Goal: Task Accomplishment & Management: Use online tool/utility

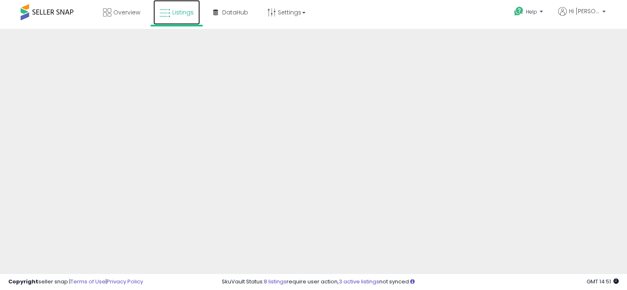
click at [178, 14] on span "Listings" at bounding box center [182, 12] width 21 height 8
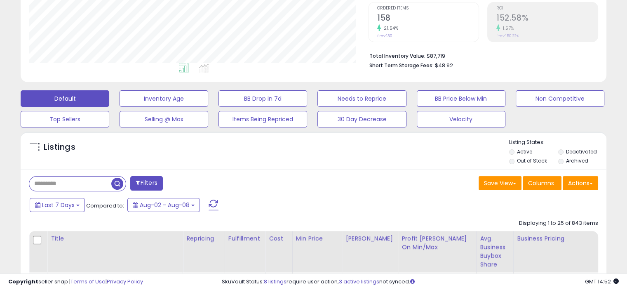
scroll to position [280, 0]
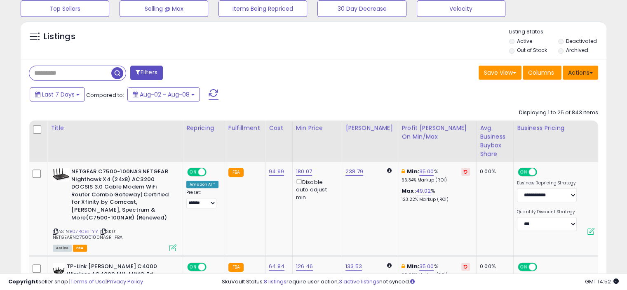
click at [578, 71] on button "Actions" at bounding box center [580, 73] width 35 height 14
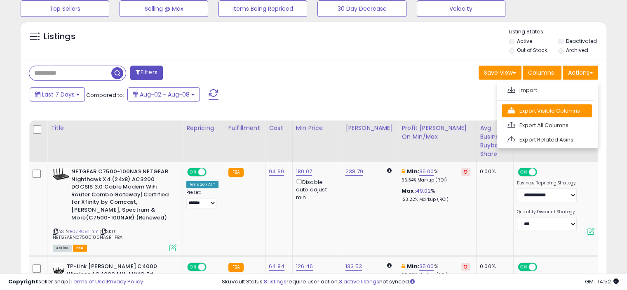
click at [548, 110] on link "Export Visible Columns" at bounding box center [547, 110] width 90 height 13
